Goal: Check status: Check status

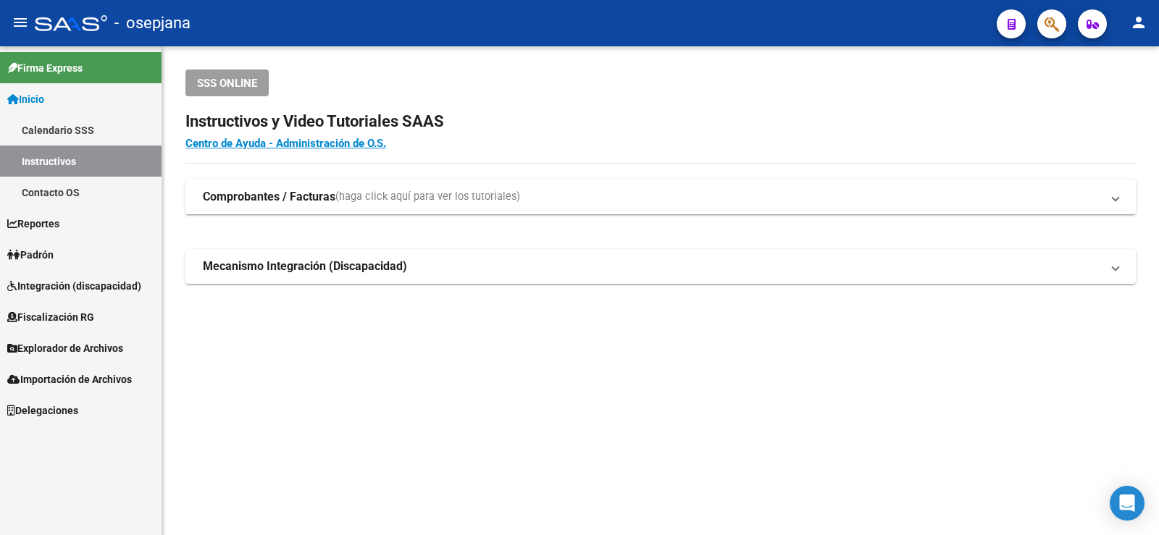
click at [31, 250] on span "Padrón" at bounding box center [30, 255] width 46 height 16
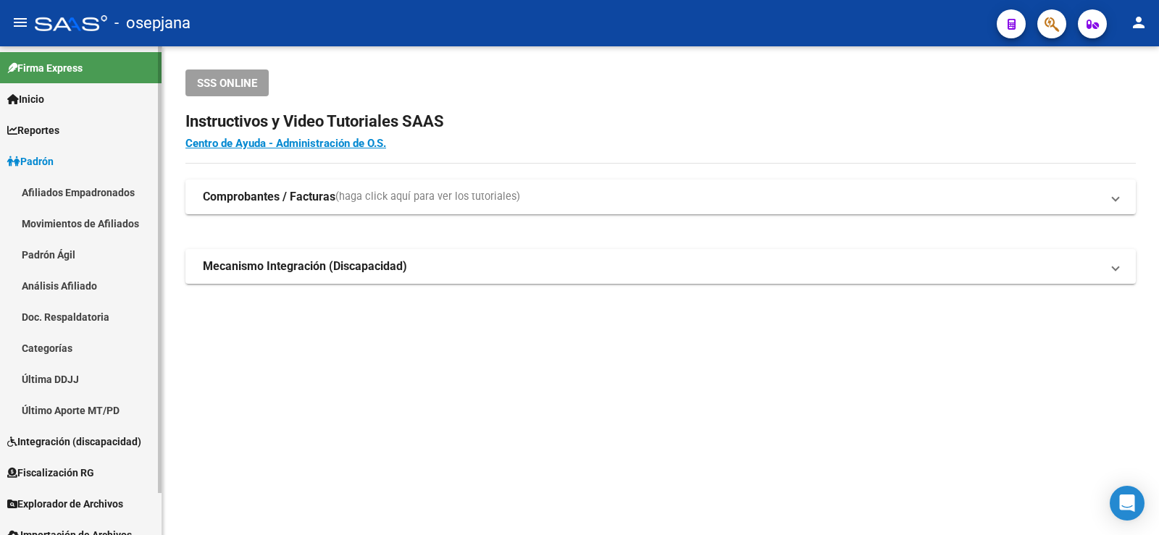
click at [54, 263] on link "Padrón Ágil" at bounding box center [81, 254] width 162 height 31
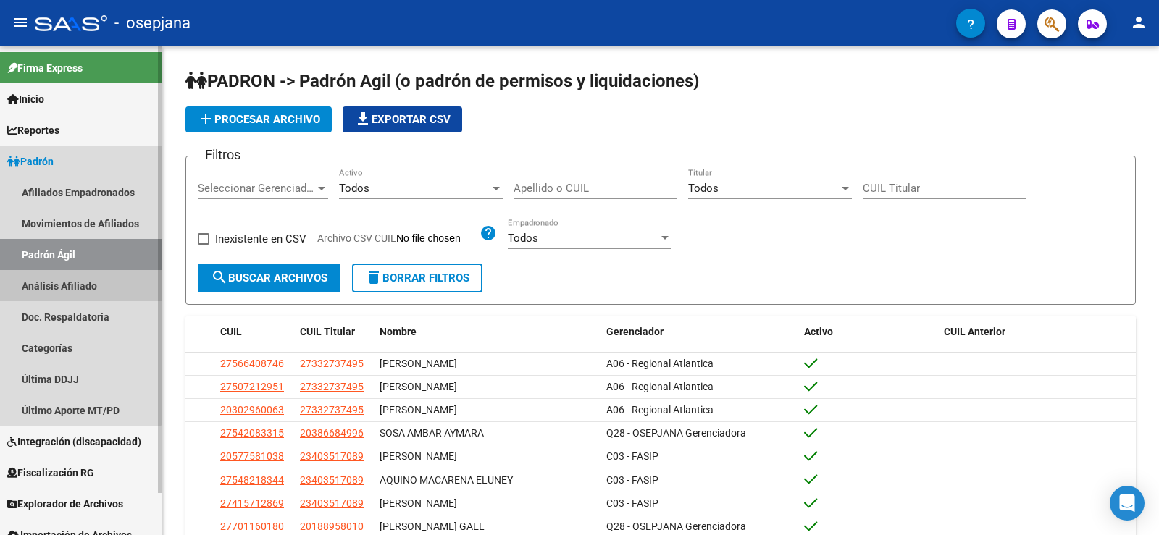
click at [56, 280] on link "Análisis Afiliado" at bounding box center [81, 285] width 162 height 31
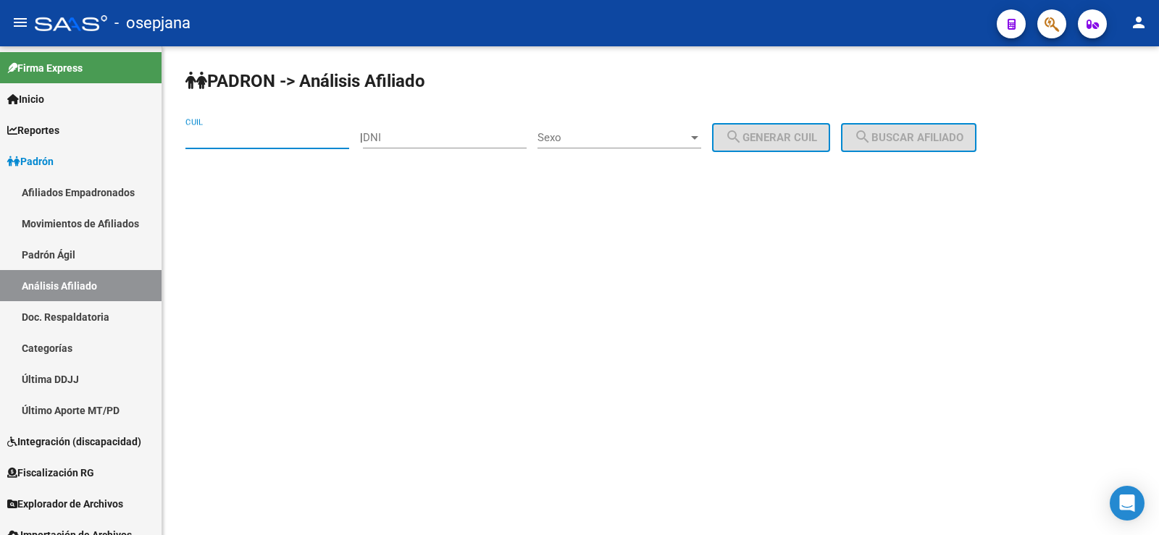
click at [260, 143] on input "CUIL" at bounding box center [267, 137] width 164 height 13
paste input "27-28061751-8"
type input "27-28061751-8"
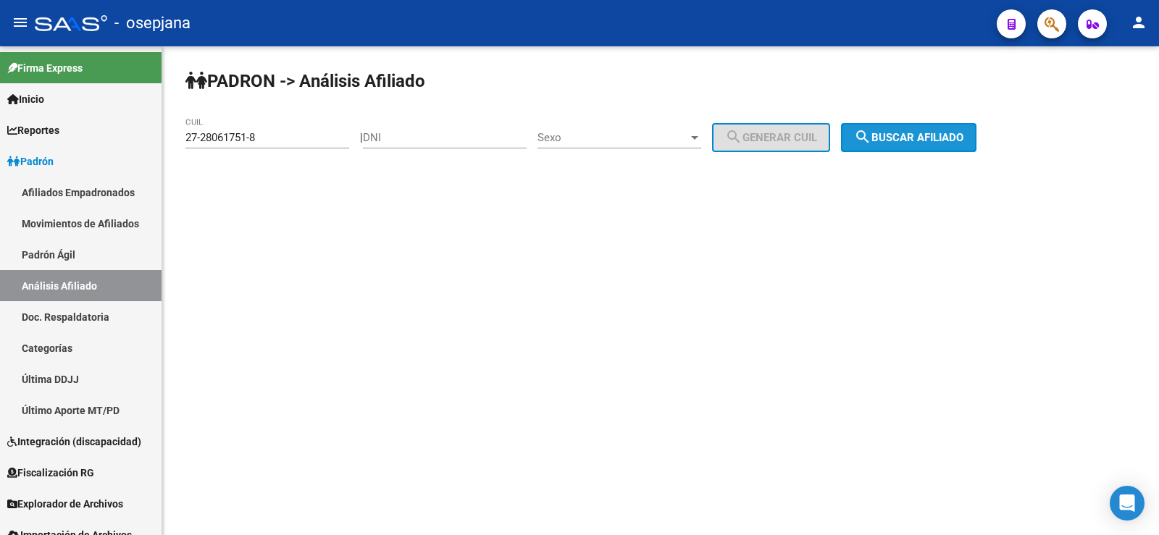
click at [960, 141] on span "search Buscar afiliado" at bounding box center [908, 137] width 109 height 13
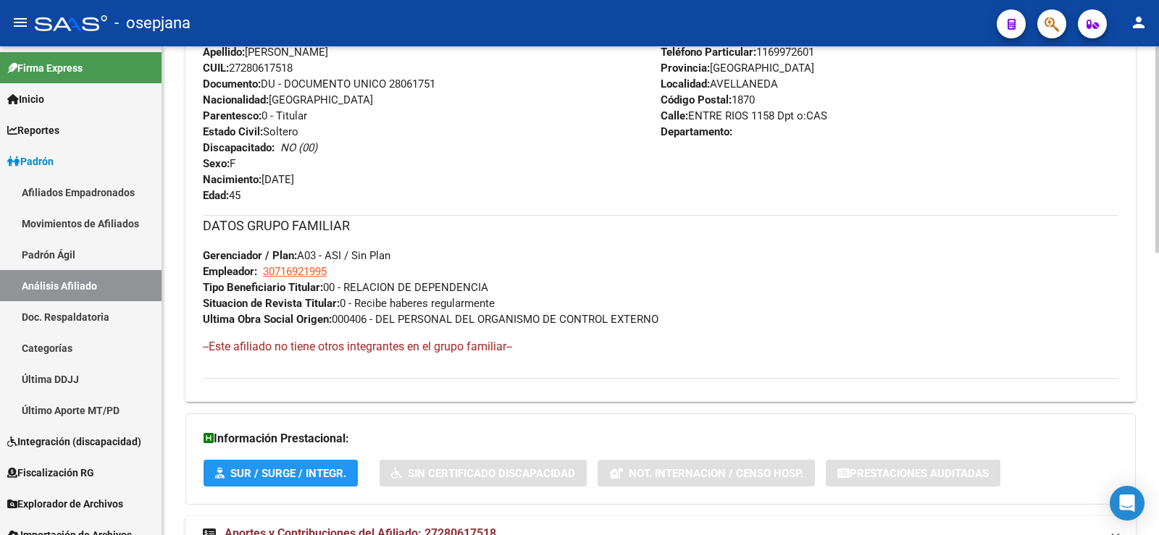
scroll to position [669, 0]
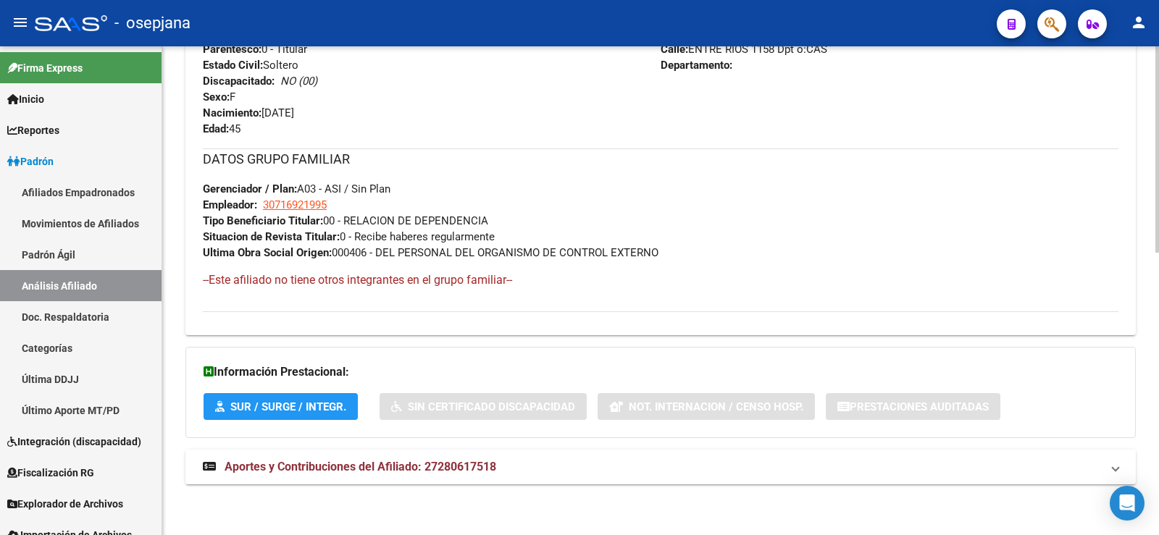
click at [435, 467] on span "Aportes y Contribuciones del Afiliado: 27280617518" at bounding box center [361, 467] width 272 height 14
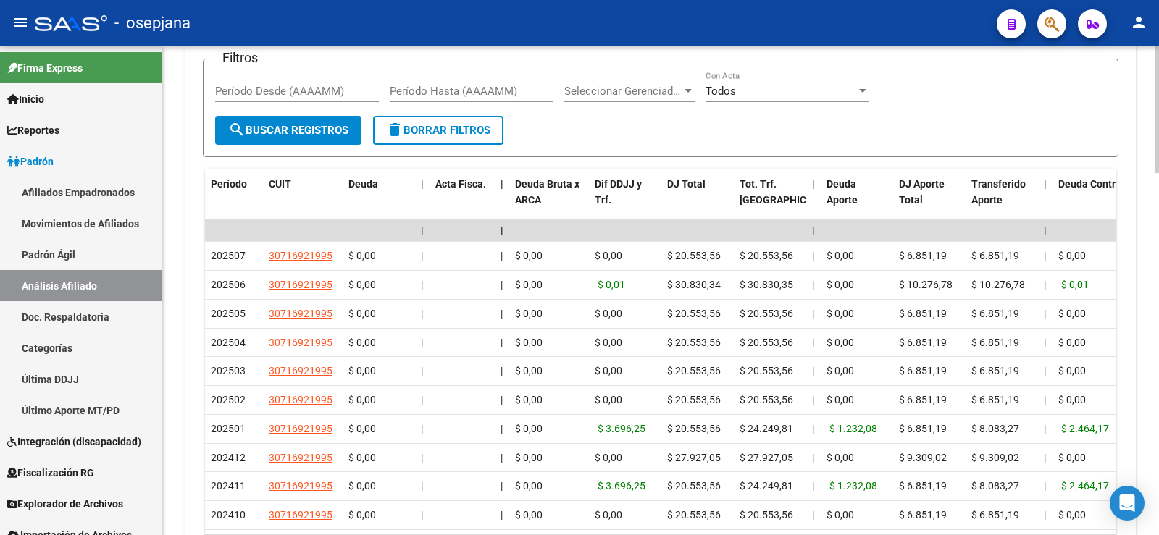
scroll to position [1260, 0]
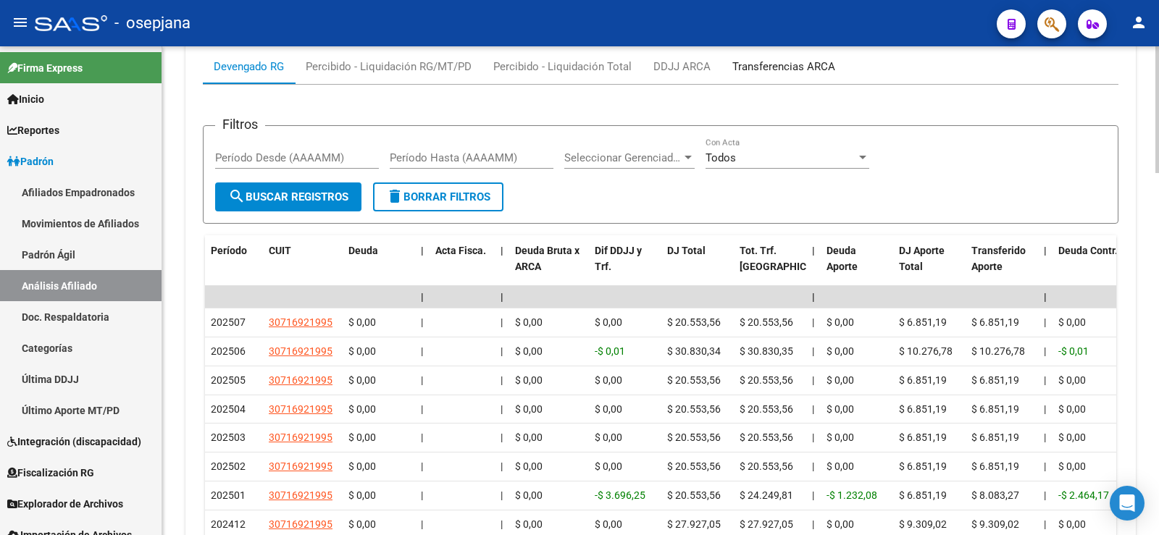
click at [757, 67] on div "Transferencias ARCA" at bounding box center [783, 67] width 103 height 16
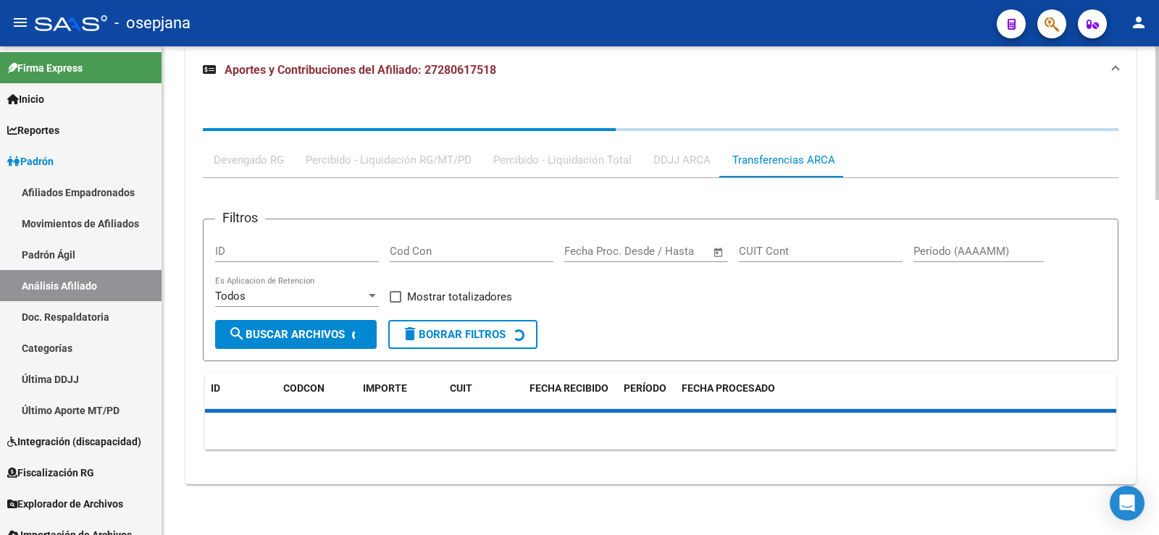
scroll to position [1188, 0]
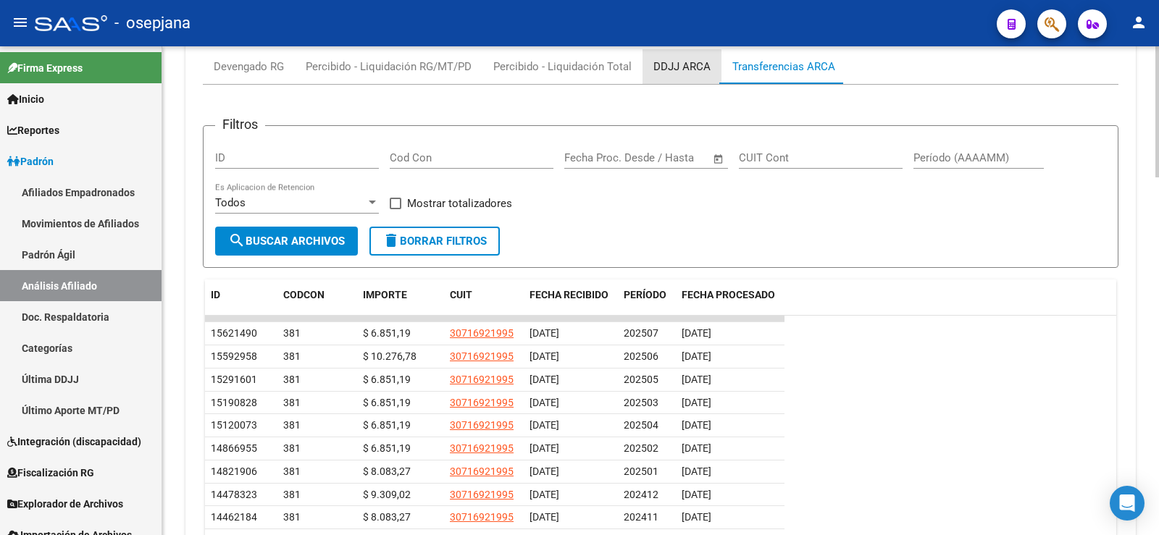
click at [662, 66] on div "DDJJ ARCA" at bounding box center [681, 67] width 57 height 16
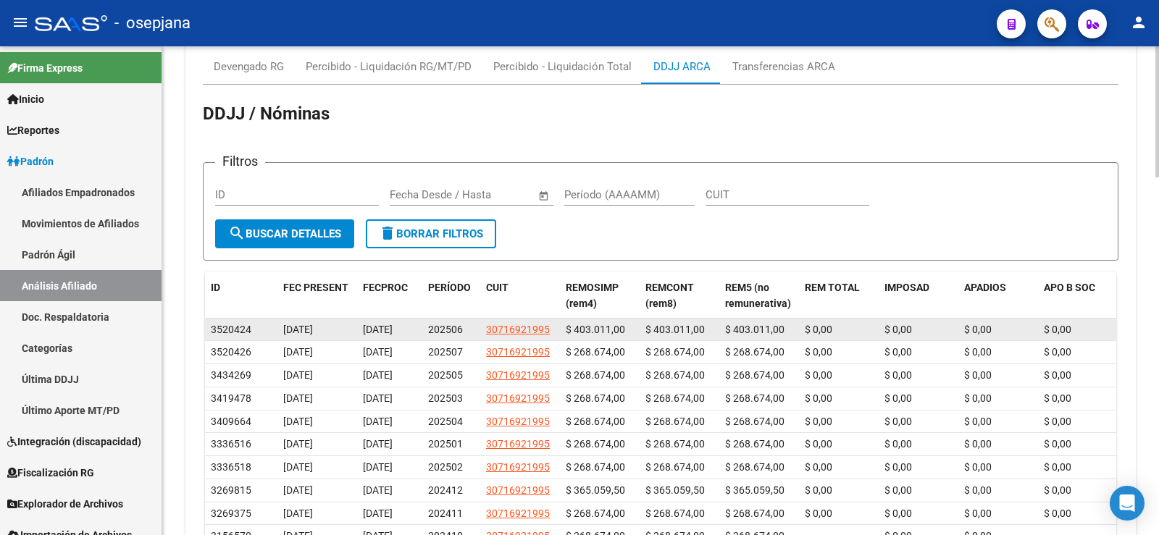
scroll to position [0, 1]
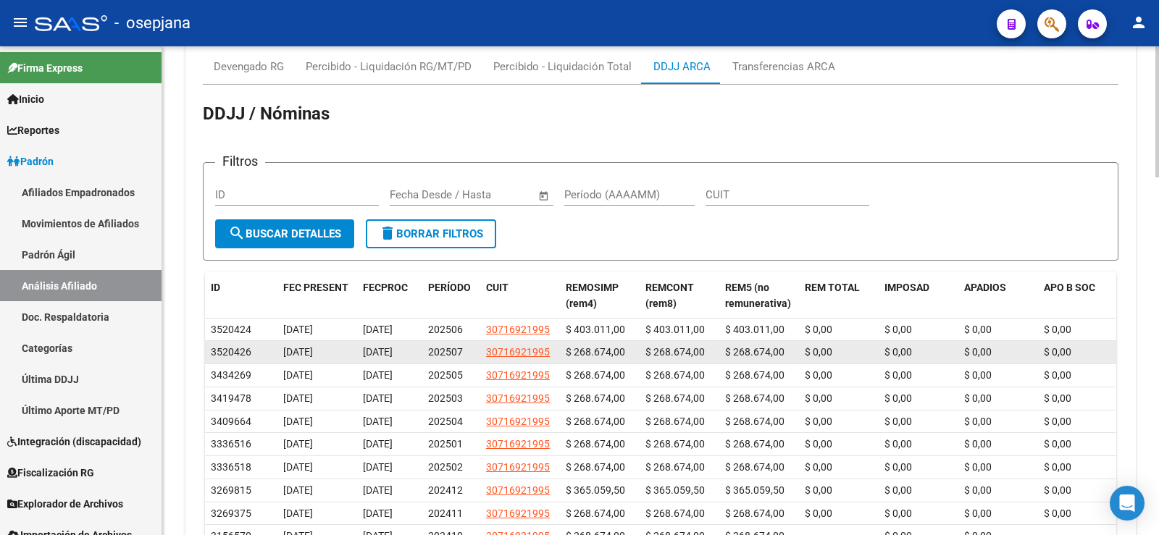
drag, startPoint x: 363, startPoint y: 327, endPoint x: 418, endPoint y: 349, distance: 59.4
click at [418, 349] on datatable-scroller "3520424 [DATE] [DATE] 202506 30716921995 $ 403.011,00 $ 403.011,00 $ 403.011,00…" at bounding box center [660, 434] width 911 height 230
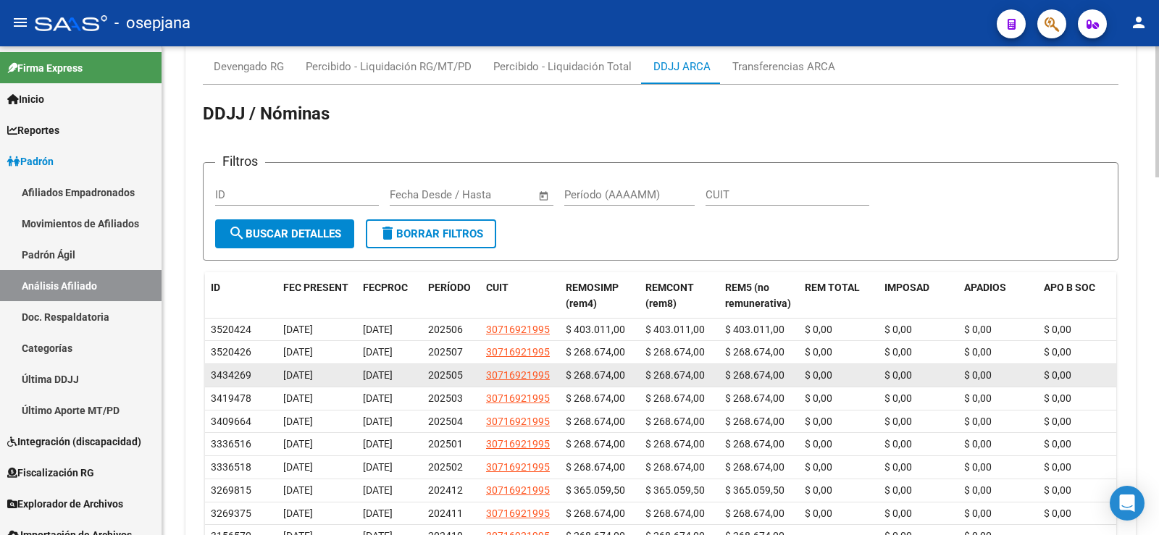
drag, startPoint x: 464, startPoint y: 372, endPoint x: 464, endPoint y: 385, distance: 12.3
click at [464, 385] on datatable-body-cell "202505" at bounding box center [451, 375] width 58 height 22
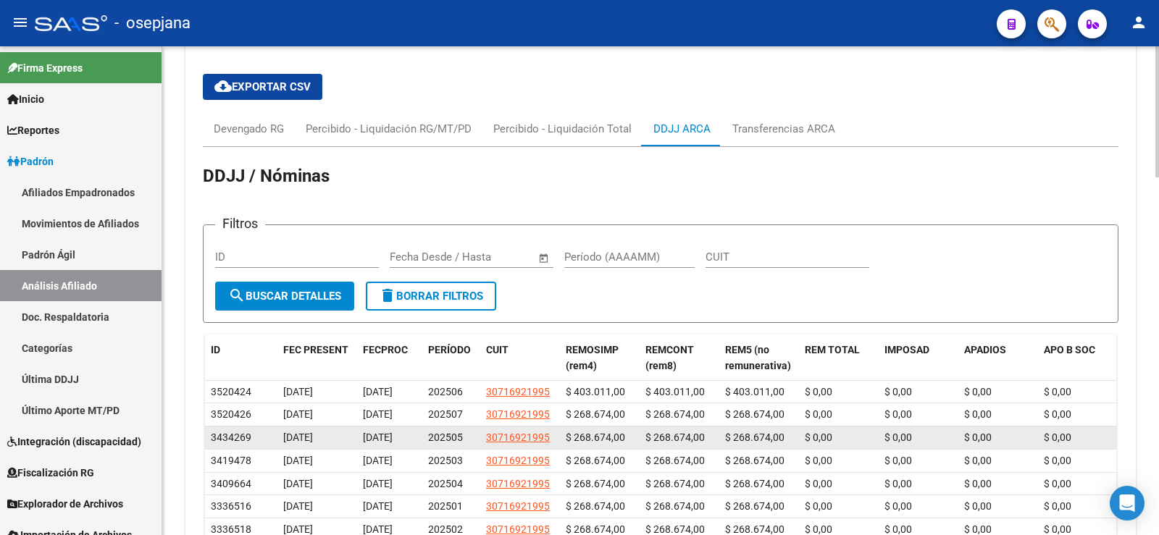
scroll to position [1115, 0]
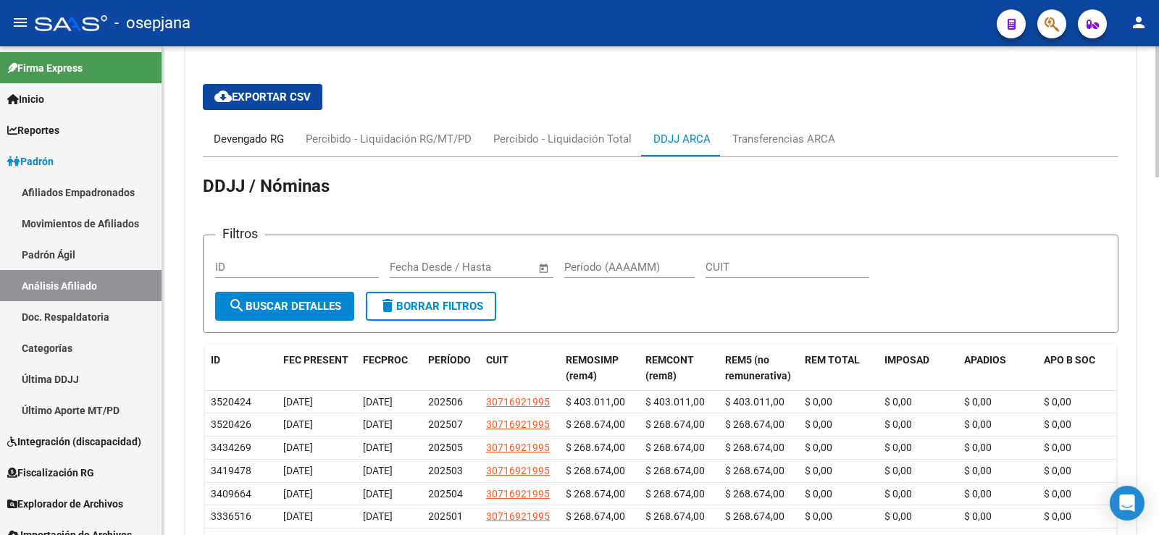
click at [266, 146] on div "Devengado RG" at bounding box center [249, 139] width 70 height 16
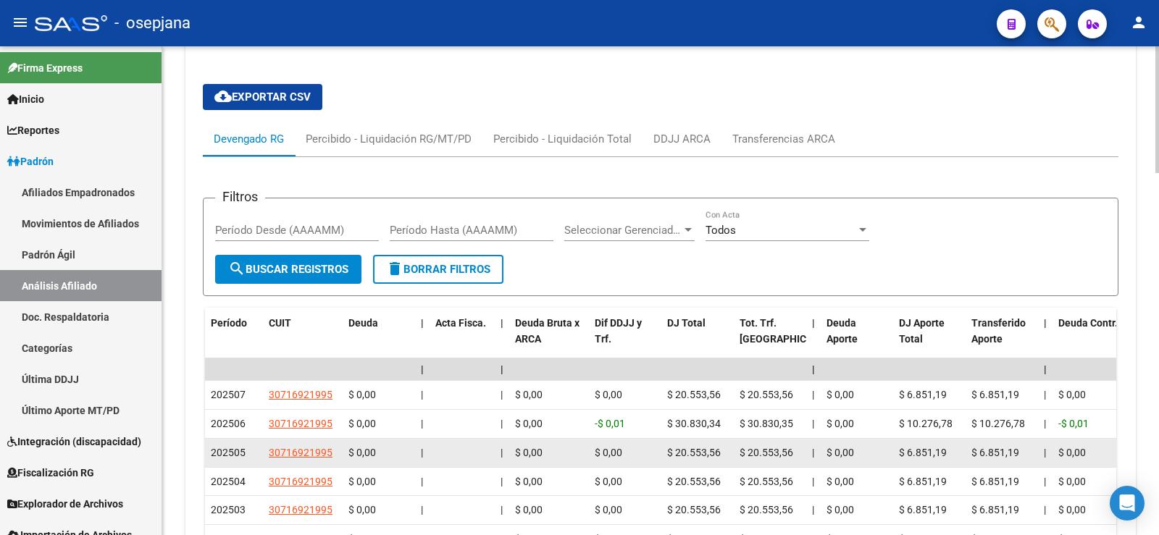
scroll to position [1188, 0]
